Goal: Information Seeking & Learning: Check status

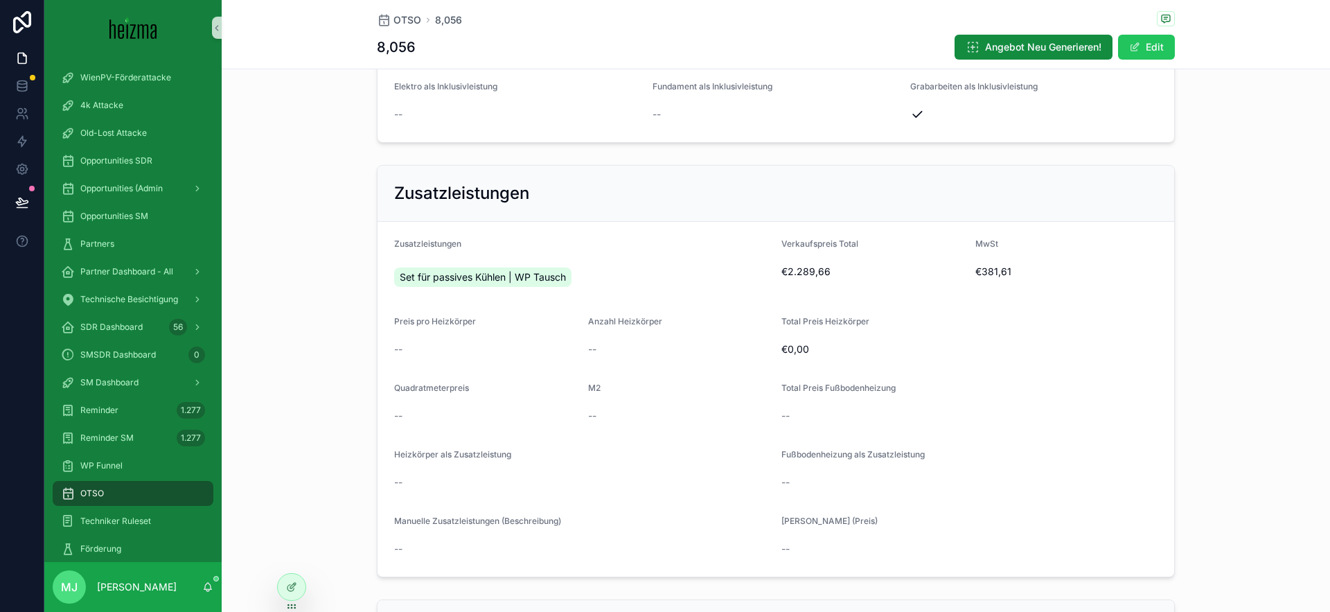
scroll to position [2229, 0]
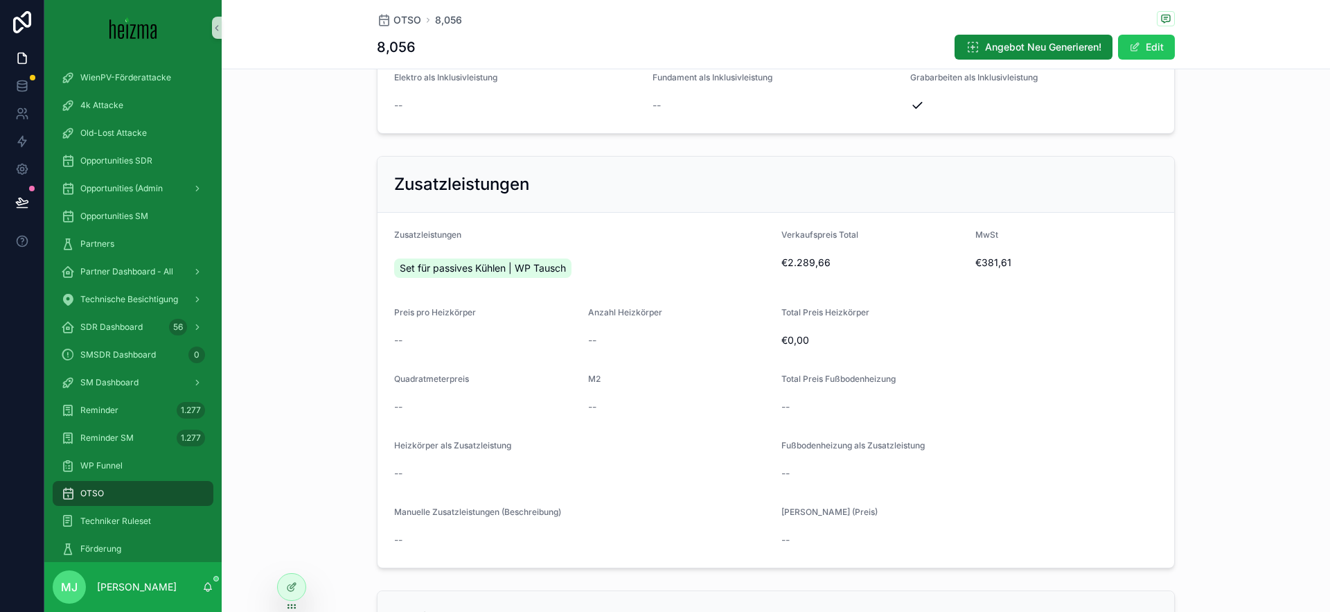
click at [709, 261] on div "Set für passives Kühlen | WP Tausch" at bounding box center [582, 268] width 376 height 25
click at [719, 266] on div "Set für passives Kühlen | WP Tausch" at bounding box center [582, 268] width 376 height 25
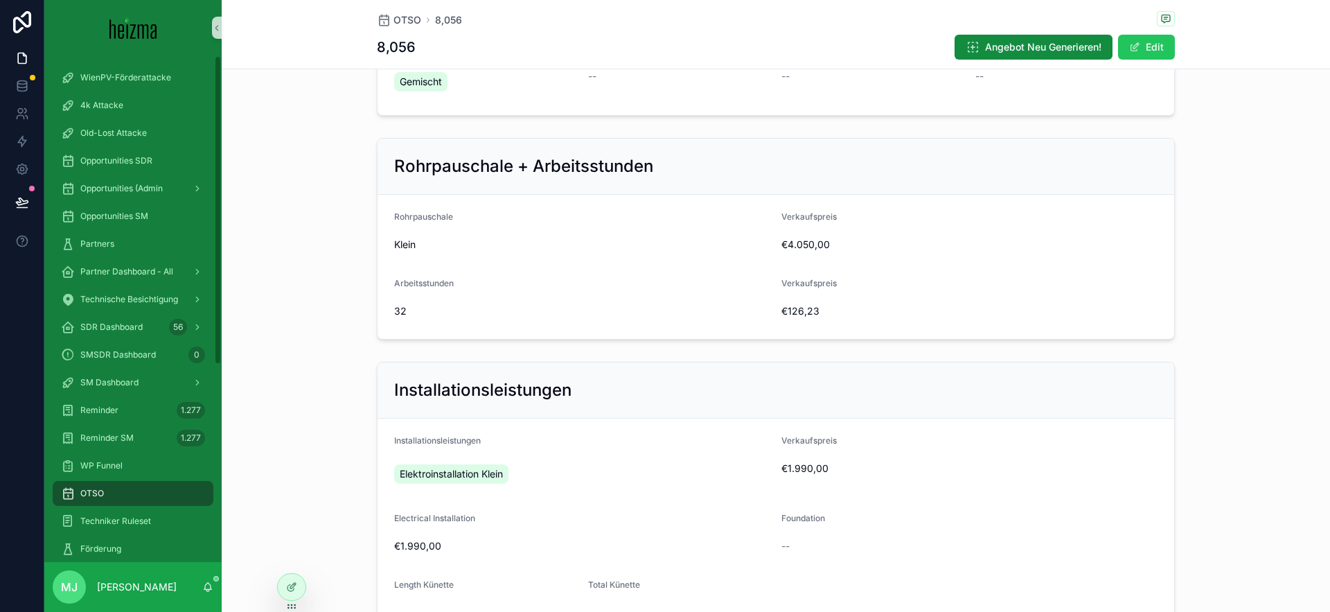
scroll to position [986, 0]
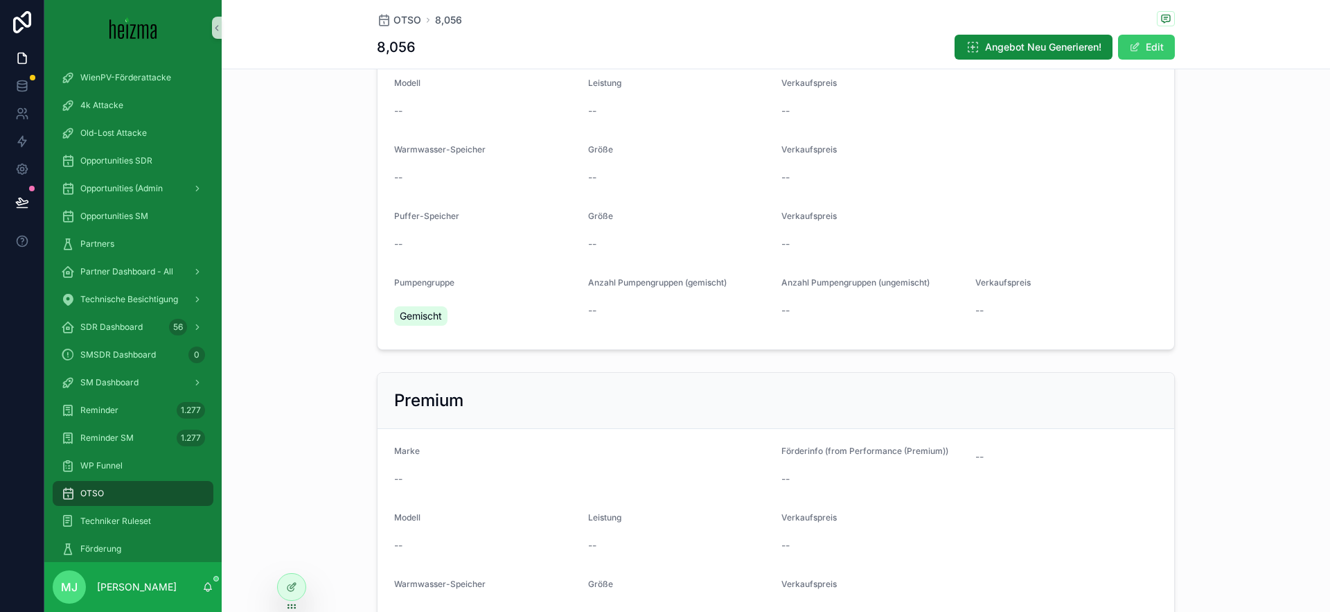
click at [1152, 47] on button "Edit" at bounding box center [1146, 47] width 57 height 25
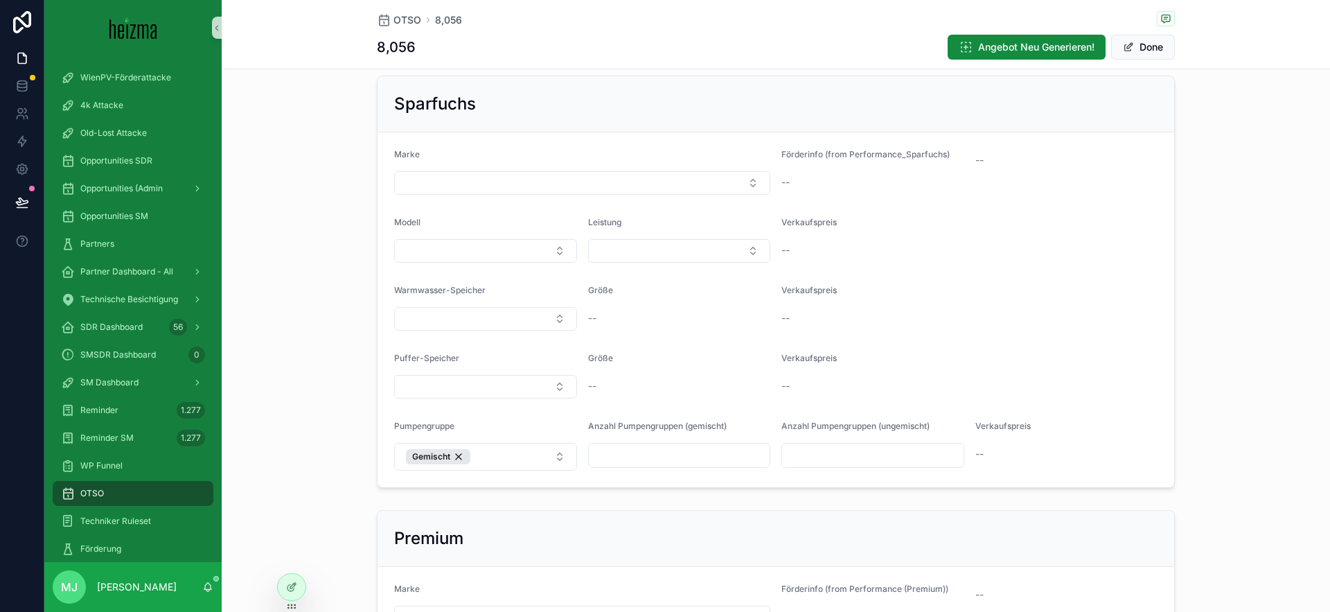
scroll to position [886, 0]
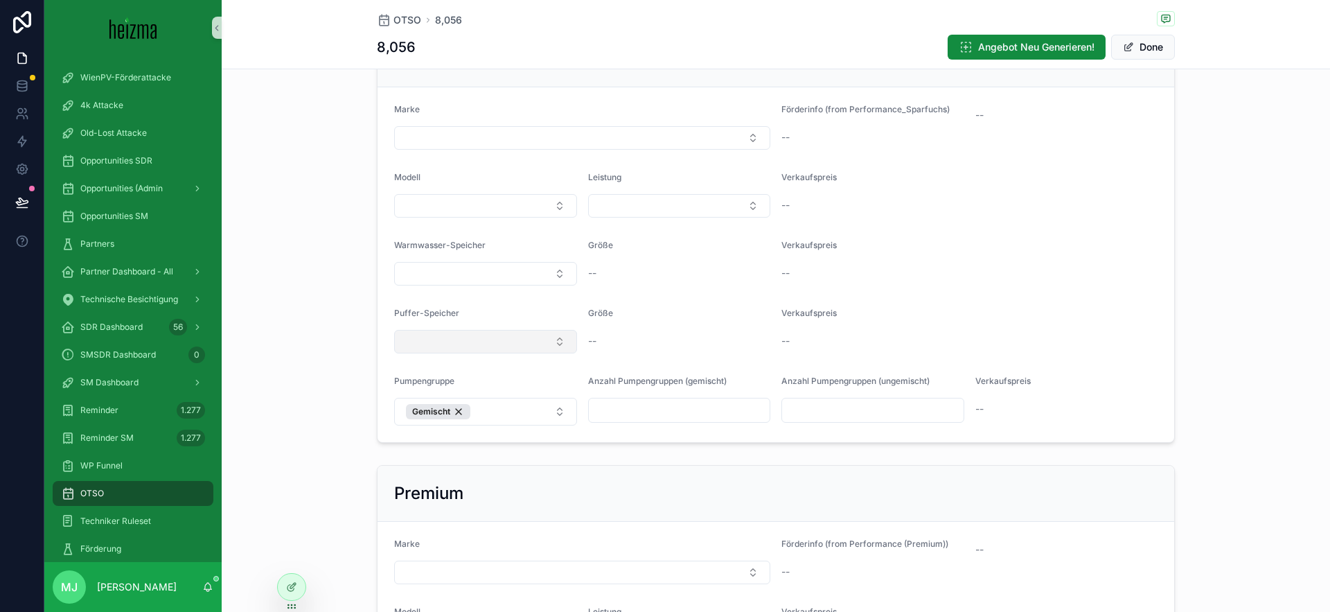
click at [499, 331] on button "Select Button" at bounding box center [485, 342] width 183 height 24
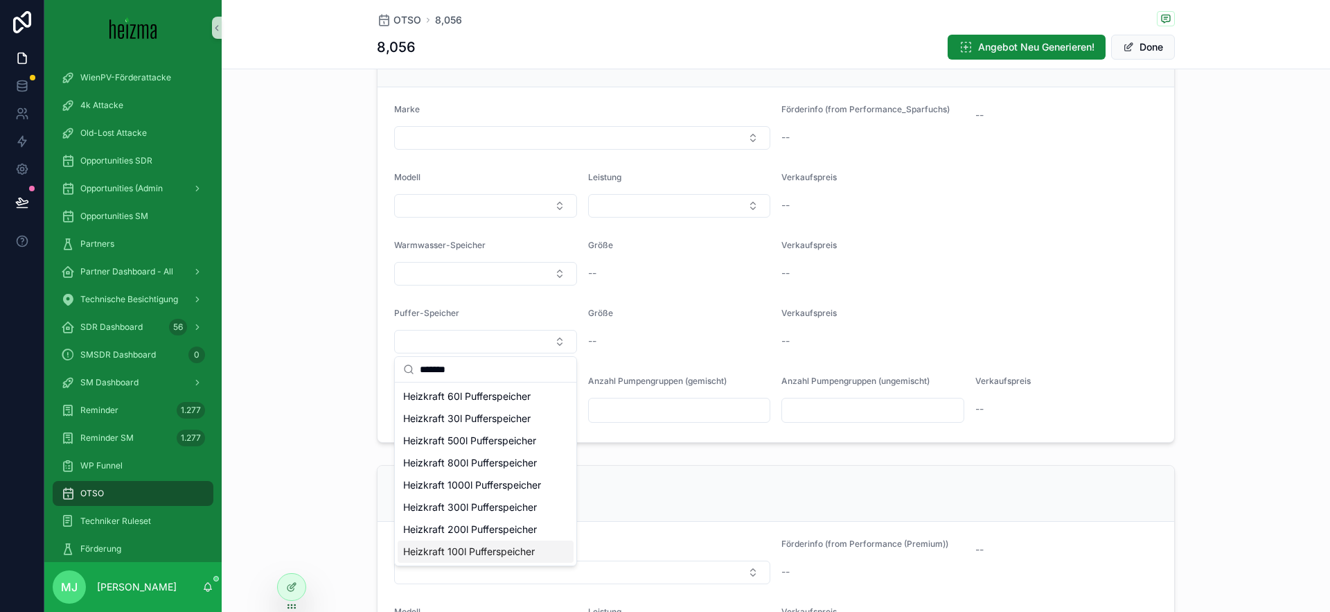
type input "*******"
click at [538, 556] on div "Heizkraft 100l Pufferspeicher" at bounding box center [486, 551] width 176 height 22
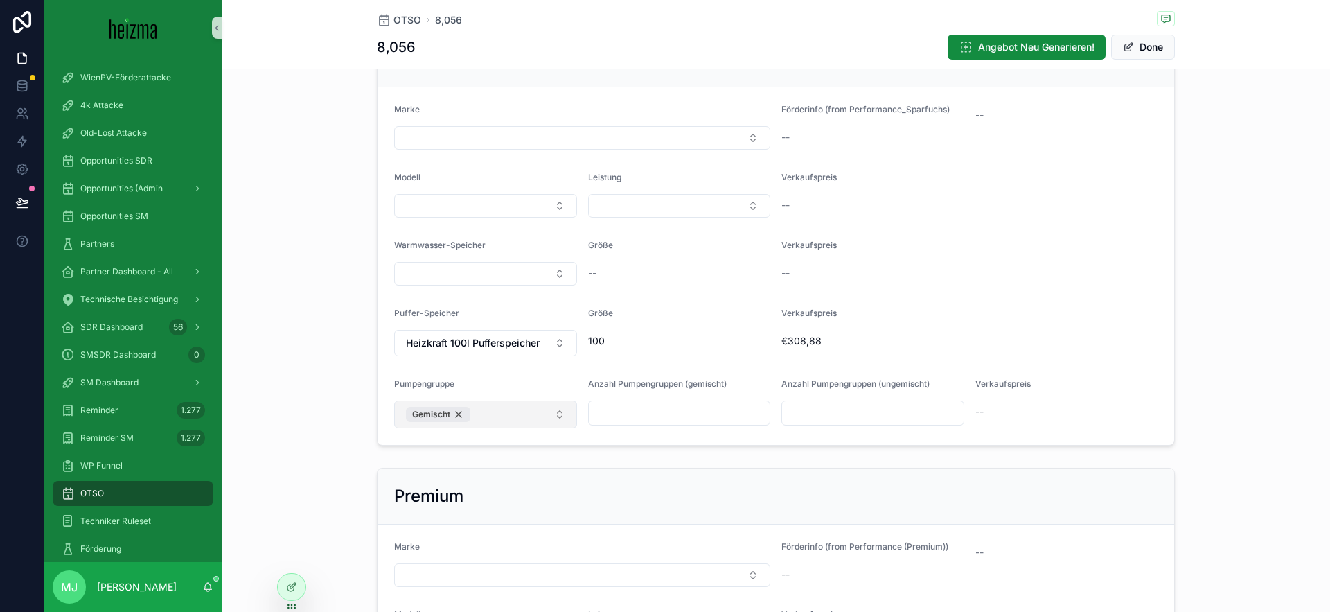
click at [465, 413] on div "Gemischt" at bounding box center [438, 414] width 64 height 15
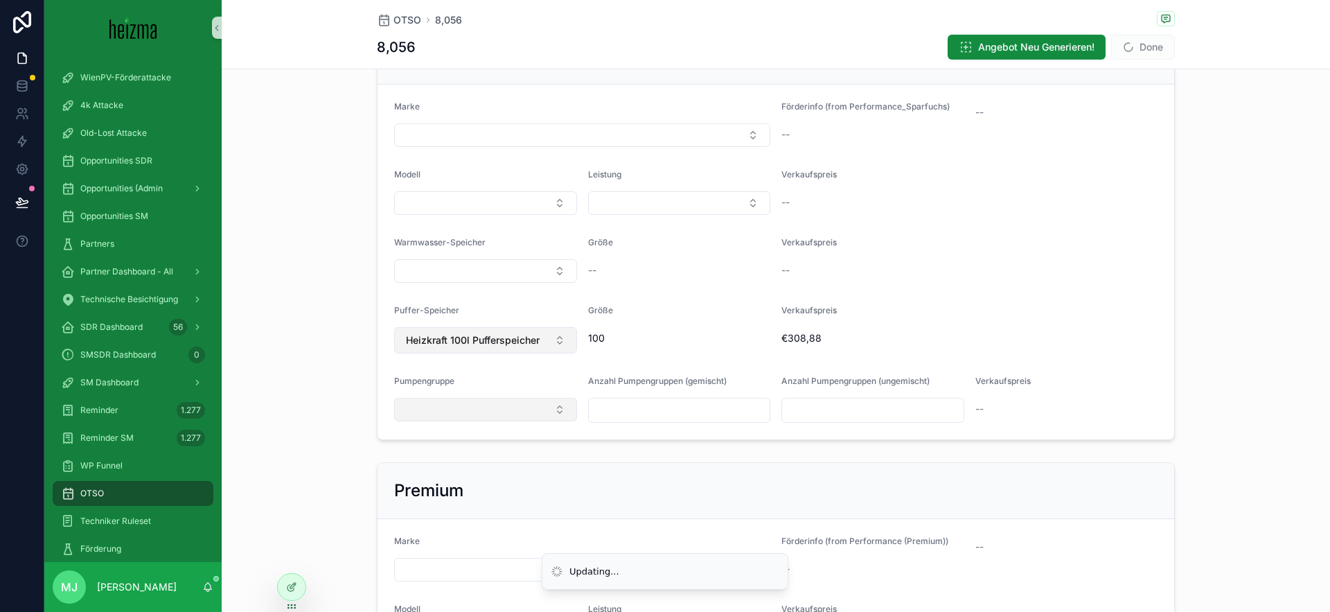
click at [532, 340] on span "Heizkraft 100l Pufferspeicher" at bounding box center [473, 340] width 134 height 14
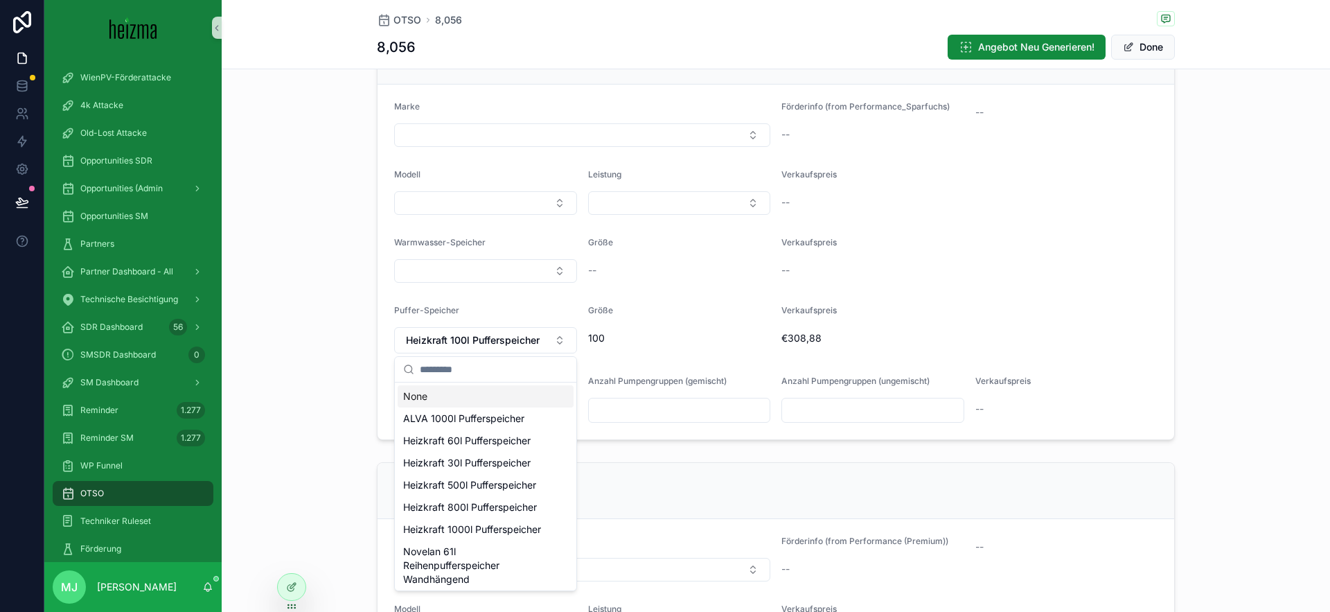
click at [482, 394] on div "None" at bounding box center [486, 396] width 176 height 22
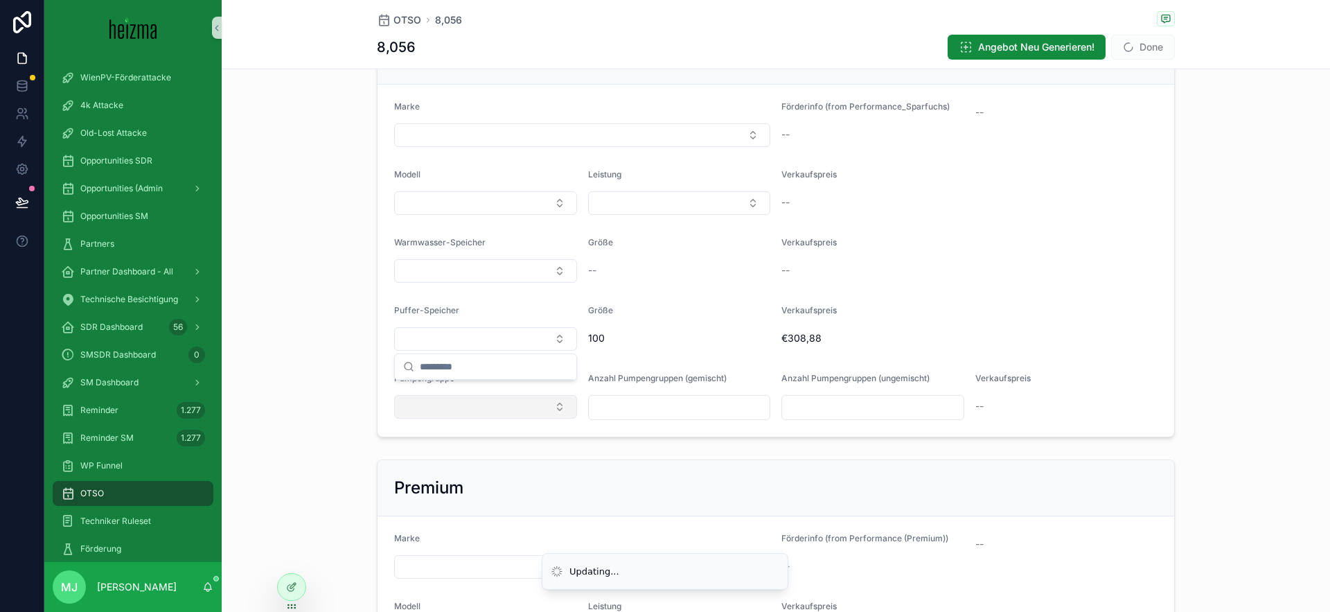
click at [940, 281] on div "--" at bounding box center [970, 270] width 376 height 22
click at [1150, 49] on button "Done" at bounding box center [1143, 47] width 64 height 25
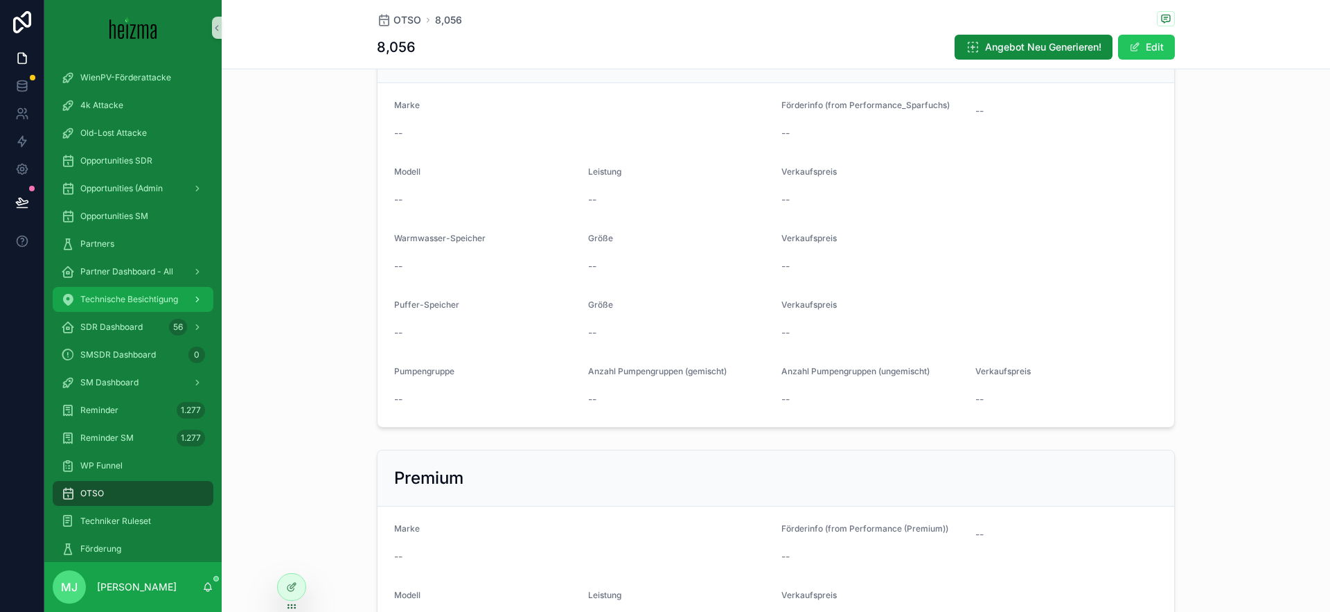
scroll to position [890, 0]
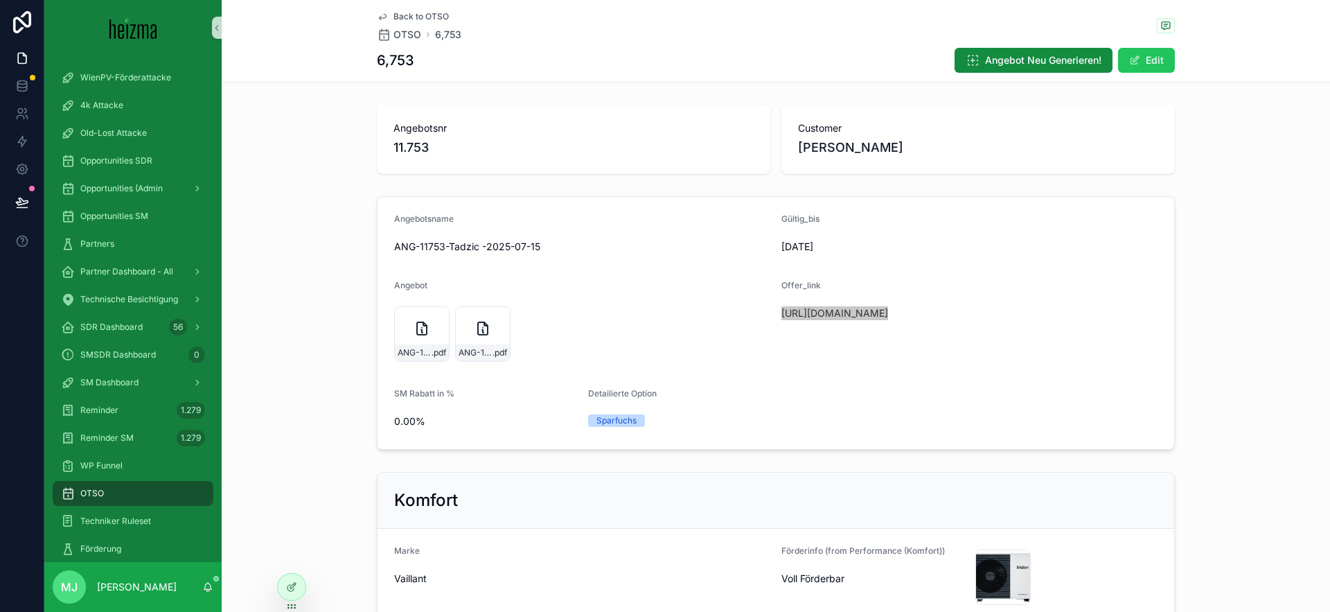
scroll to position [322, 0]
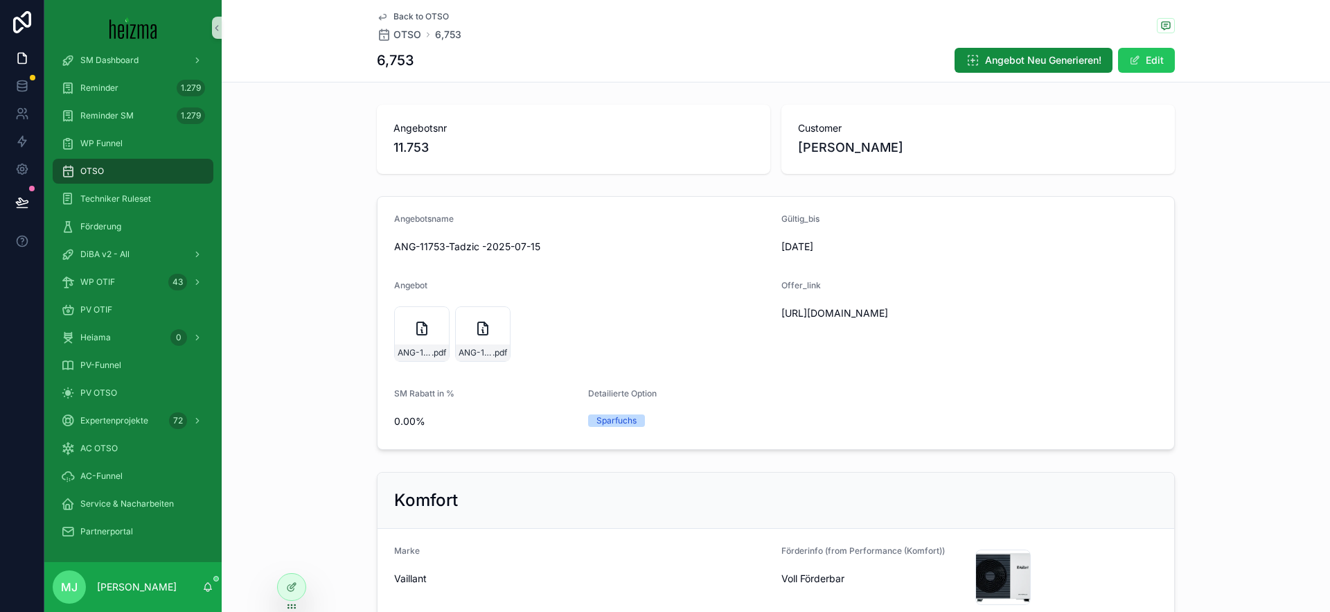
drag, startPoint x: 586, startPoint y: 120, endPoint x: 493, endPoint y: 72, distance: 103.8
click at [585, 120] on div "Angebotsnr 11.753" at bounding box center [574, 139] width 394 height 69
click at [394, 37] on span "OTSO" at bounding box center [408, 35] width 28 height 14
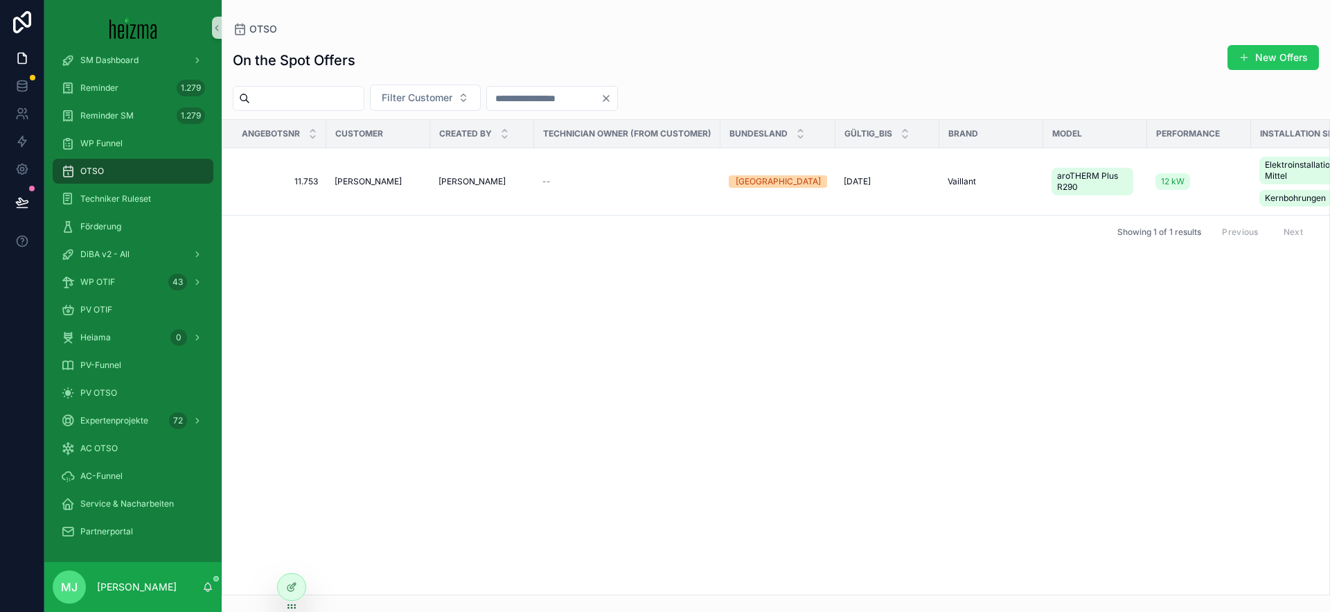
drag, startPoint x: 642, startPoint y: 101, endPoint x: 620, endPoint y: 96, distance: 22.9
click at [612, 101] on icon "Clear" at bounding box center [606, 98] width 11 height 11
click at [438, 94] on span "Filter Customer" at bounding box center [417, 98] width 71 height 14
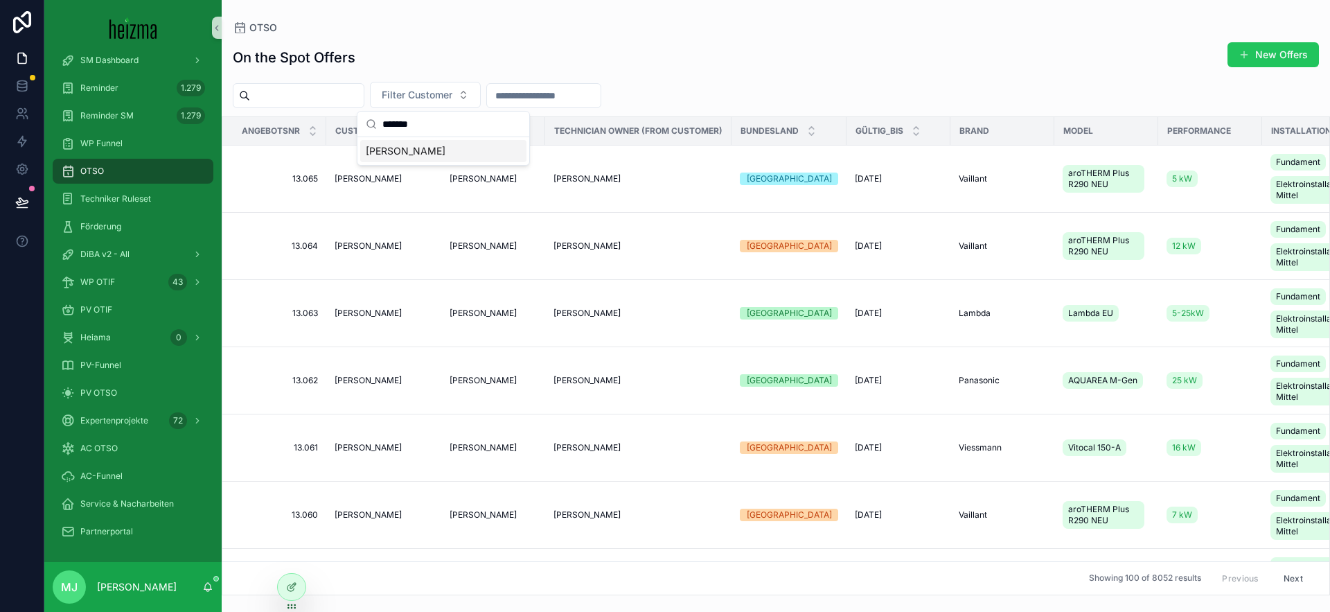
type input "*******"
click at [443, 149] on div "Manfred Kaltner" at bounding box center [443, 151] width 166 height 22
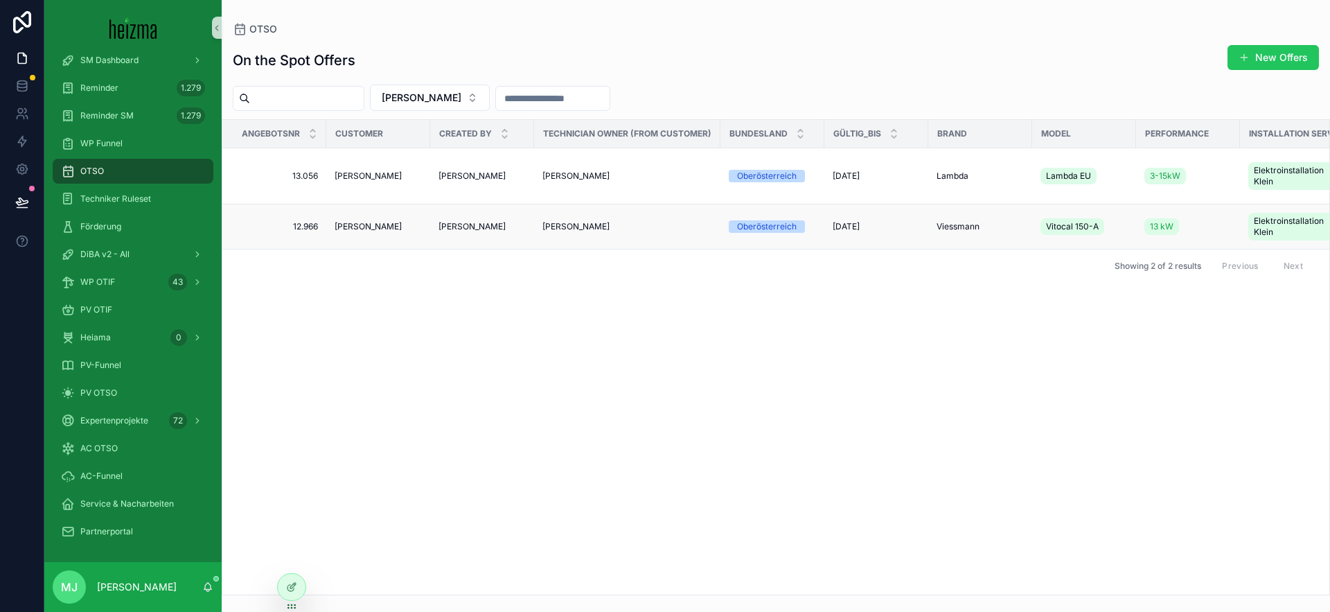
click at [390, 228] on span "Manfred Kaltner" at bounding box center [368, 226] width 67 height 11
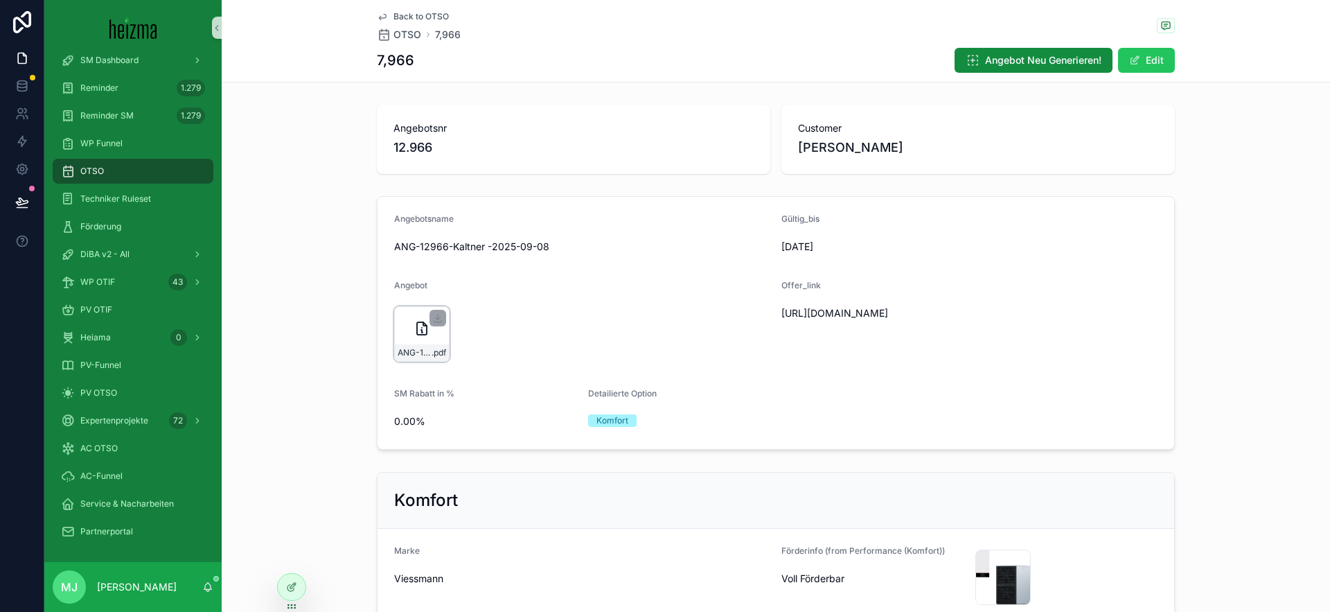
click at [423, 340] on div "ANG-12966-Kaltner--2025-09-08 .pdf" at bounding box center [421, 333] width 55 height 55
click at [868, 308] on span "https://docs.google.com/document/d/1nP1lSh6S0lpbR6KjG7u6LsXF8uVvVVdi0s02a1z7IjE…" at bounding box center [905, 313] width 247 height 14
copy span "https://docs.google.com/document/d/1nP1lSh6S0lpbR6KjG7u6LsXF8uVvVVdi0s02a1z7IjE…"
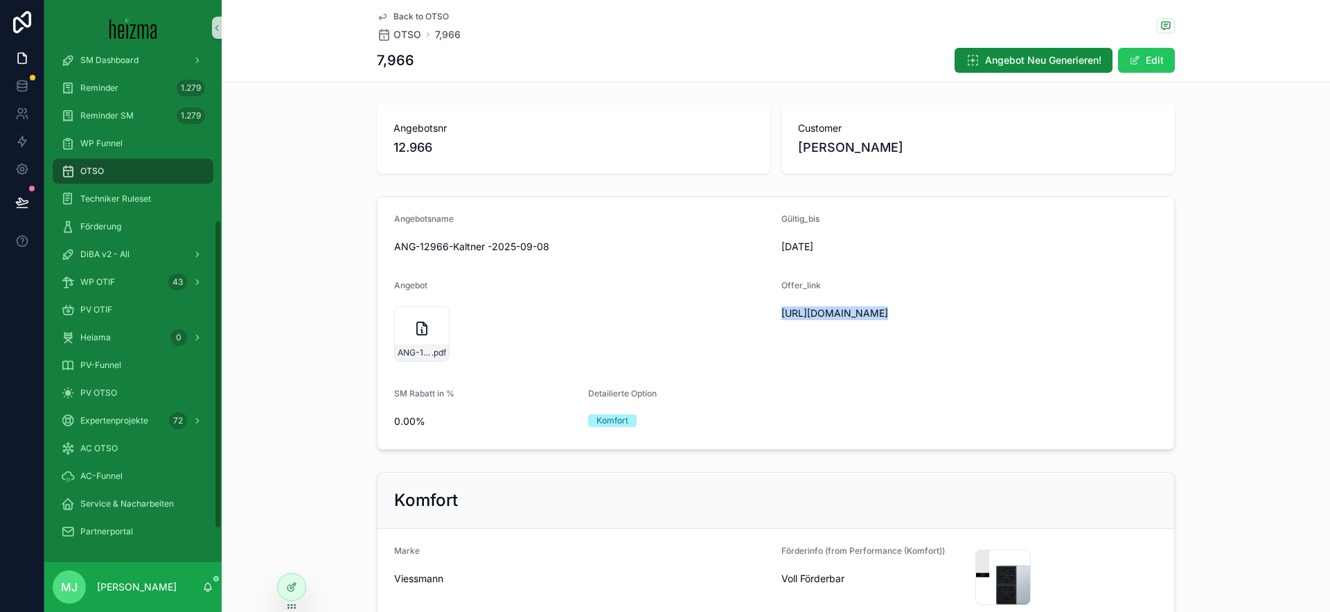
scroll to position [257, 0]
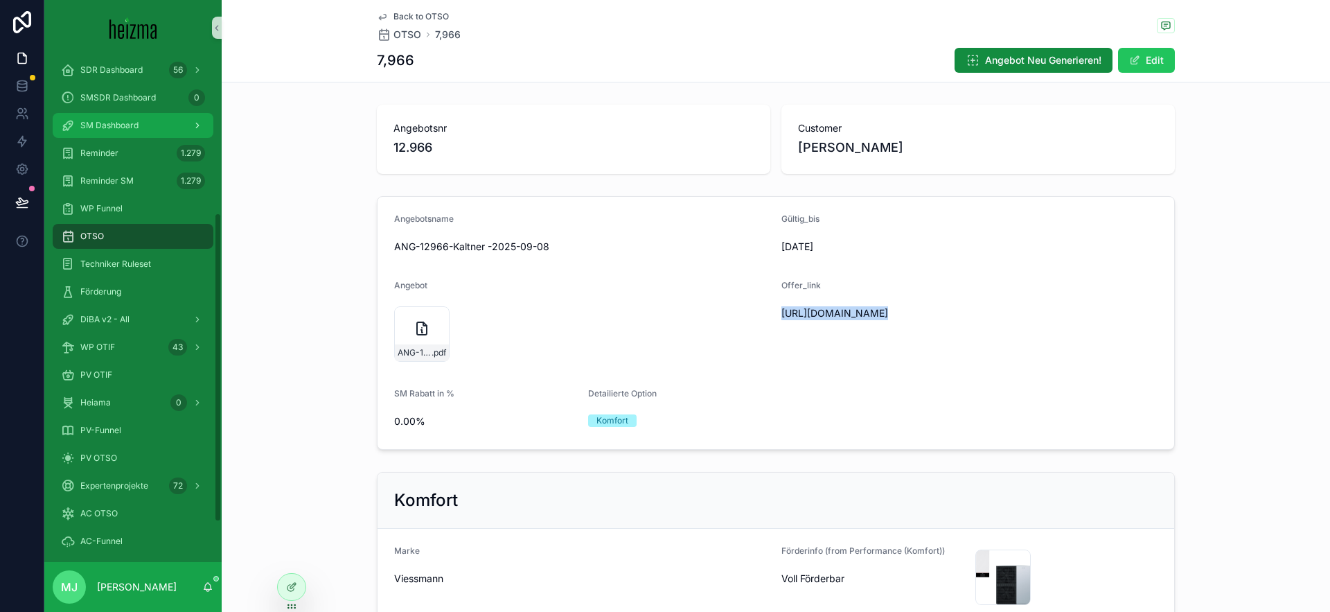
click at [130, 130] on span "SM Dashboard" at bounding box center [109, 125] width 58 height 11
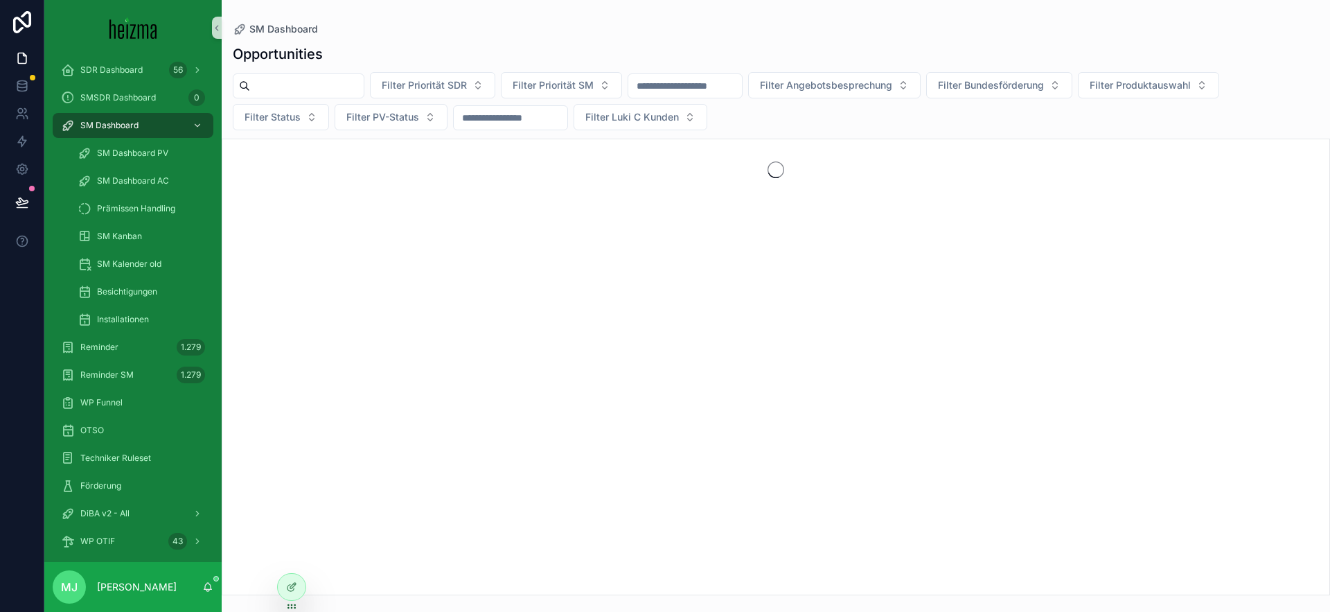
click at [304, 76] on input "scrollable content" at bounding box center [307, 85] width 114 height 19
type input "*******"
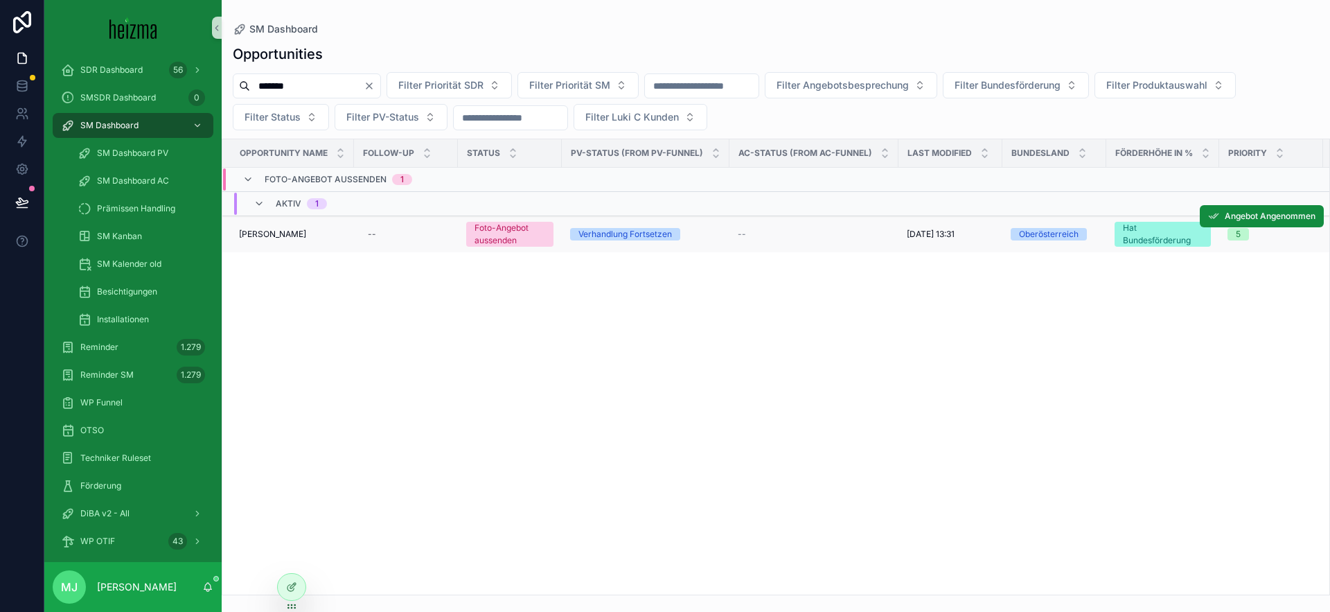
click at [270, 227] on td "Manfred Kaltner Manfred Kaltner" at bounding box center [288, 234] width 132 height 37
click at [277, 231] on span "Manfred Kaltner" at bounding box center [272, 234] width 67 height 11
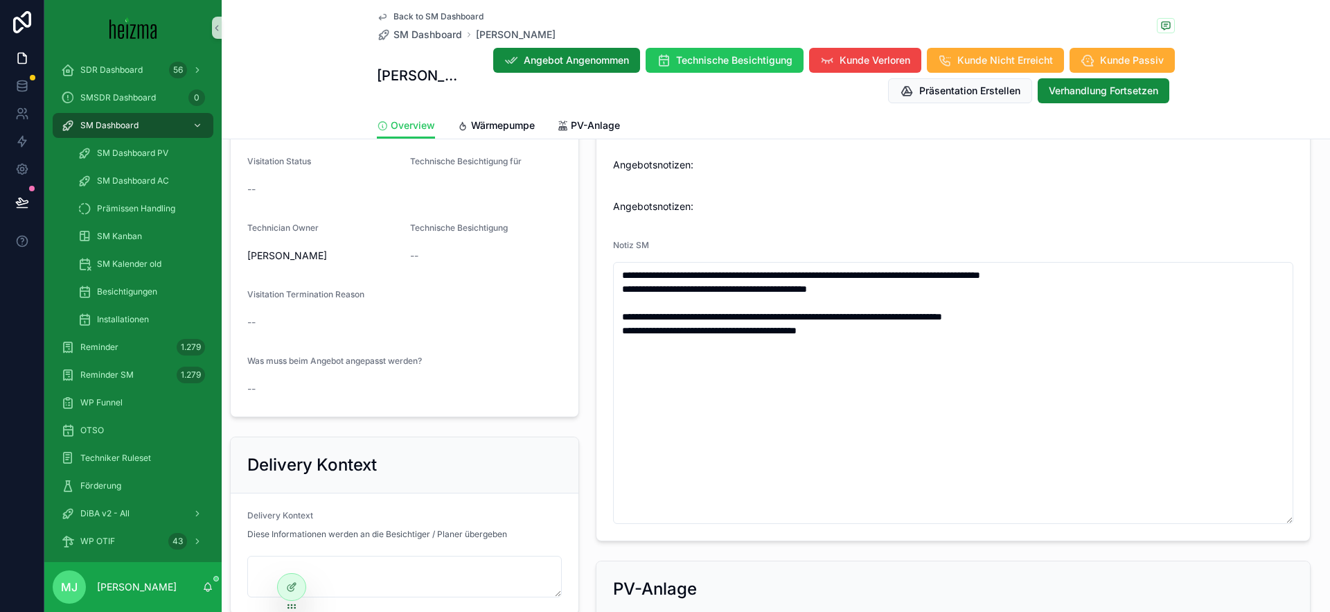
scroll to position [895, 0]
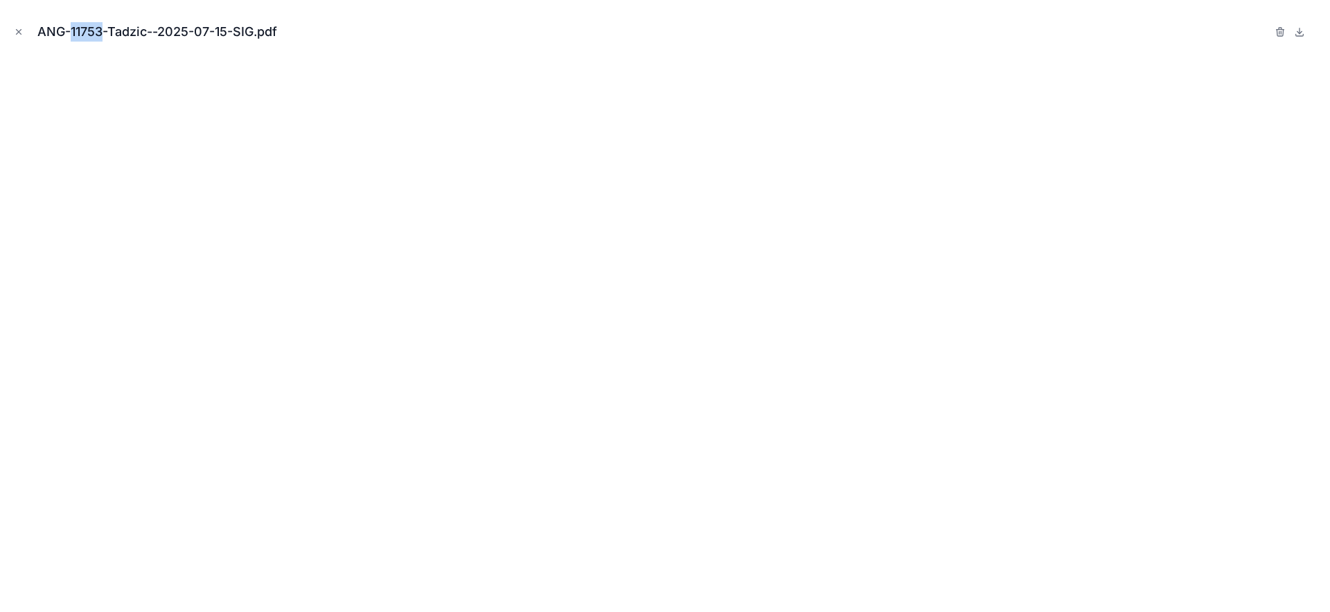
scroll to position [1839, 0]
